Goal: Task Accomplishment & Management: Complete application form

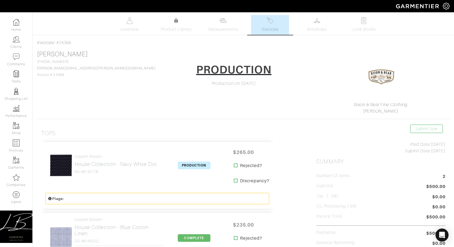
click at [95, 61] on div "Brad Beggs 423-277-0920 brad.beggs@gmail.com Invoice # 24399 PRODUCTION Product…" at bounding box center [243, 82] width 413 height 64
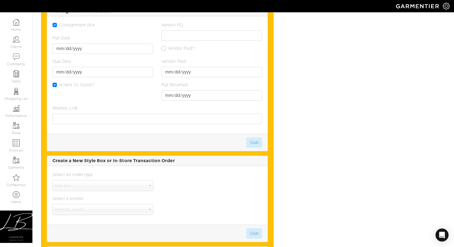
scroll to position [1223, 0]
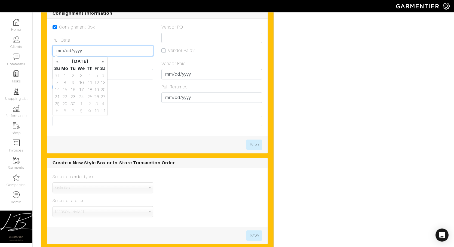
click at [58, 49] on input "Pull Date" at bounding box center [103, 51] width 101 height 10
click at [79, 97] on td "24" at bounding box center [81, 96] width 9 height 7
type input "[DATE]"
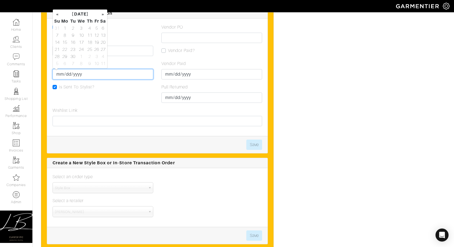
click at [116, 72] on input "Due Date" at bounding box center [103, 74] width 101 height 10
click at [74, 56] on td "30" at bounding box center [72, 56] width 7 height 7
type input "2025-09-30"
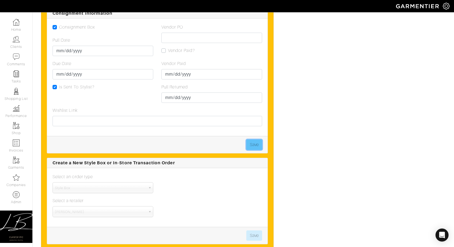
click at [253, 140] on button "Save" at bounding box center [254, 145] width 16 height 10
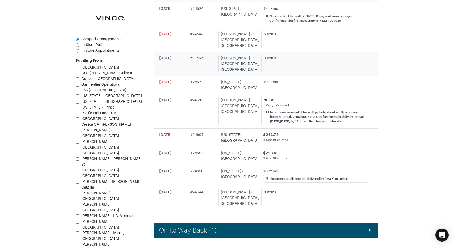
scroll to position [198, 0]
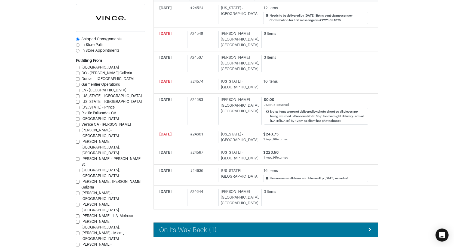
click at [197, 226] on h4 "On Its Way Back (1)" at bounding box center [188, 230] width 58 height 8
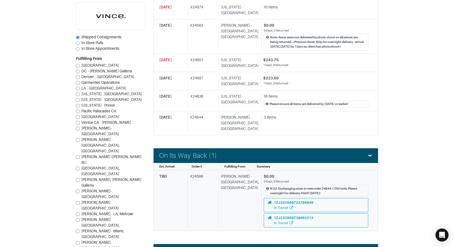
scroll to position [276, 0]
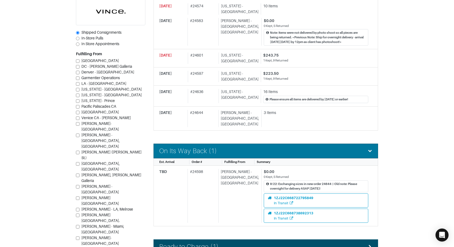
click at [197, 147] on h4 "On Its Way Back (1)" at bounding box center [188, 151] width 58 height 8
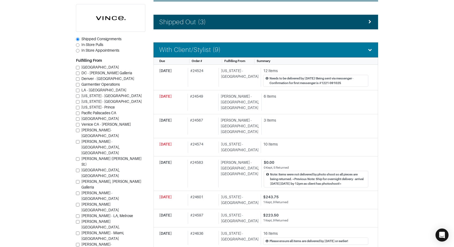
scroll to position [133, 0]
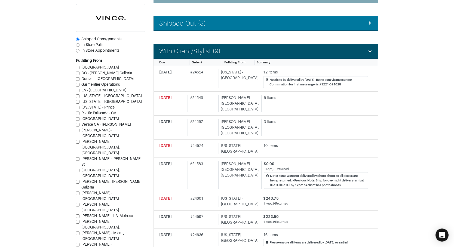
click at [209, 21] on div "Shipped Out (3)" at bounding box center [265, 24] width 213 height 8
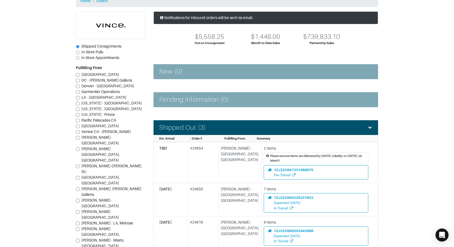
scroll to position [0, 0]
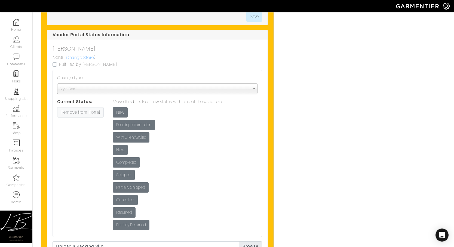
scroll to position [1444, 0]
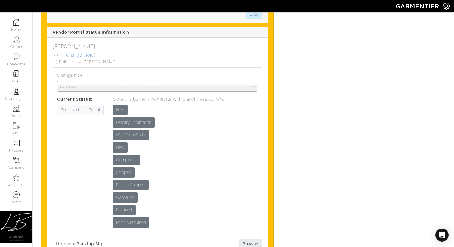
click at [82, 52] on link "Change Store" at bounding box center [80, 55] width 28 height 7
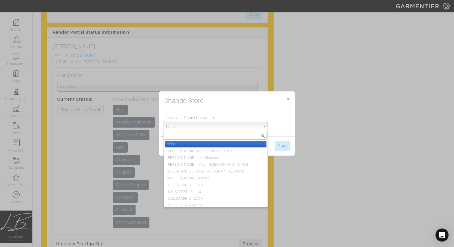
click at [208, 124] on span "None" at bounding box center [213, 126] width 94 height 11
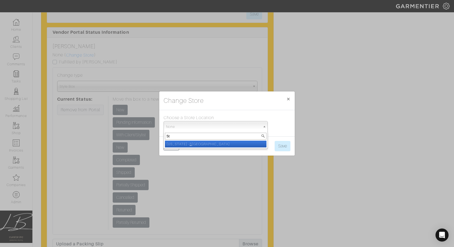
type input "5th"
select select "93"
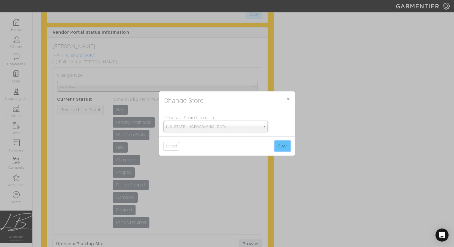
click at [276, 149] on button "Save" at bounding box center [283, 146] width 16 height 10
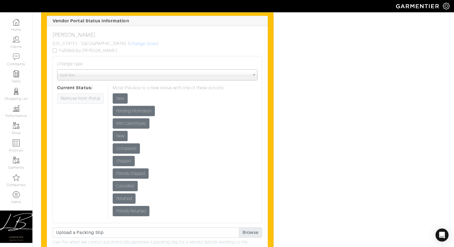
scroll to position [1456, 0]
click at [121, 98] on input "New" at bounding box center [120, 98] width 15 height 10
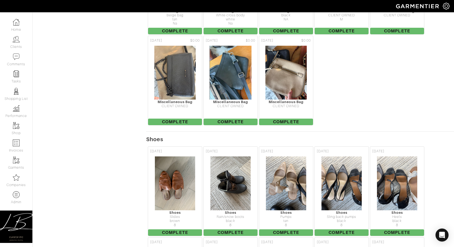
scroll to position [2739, 0]
